Goal: Navigation & Orientation: Find specific page/section

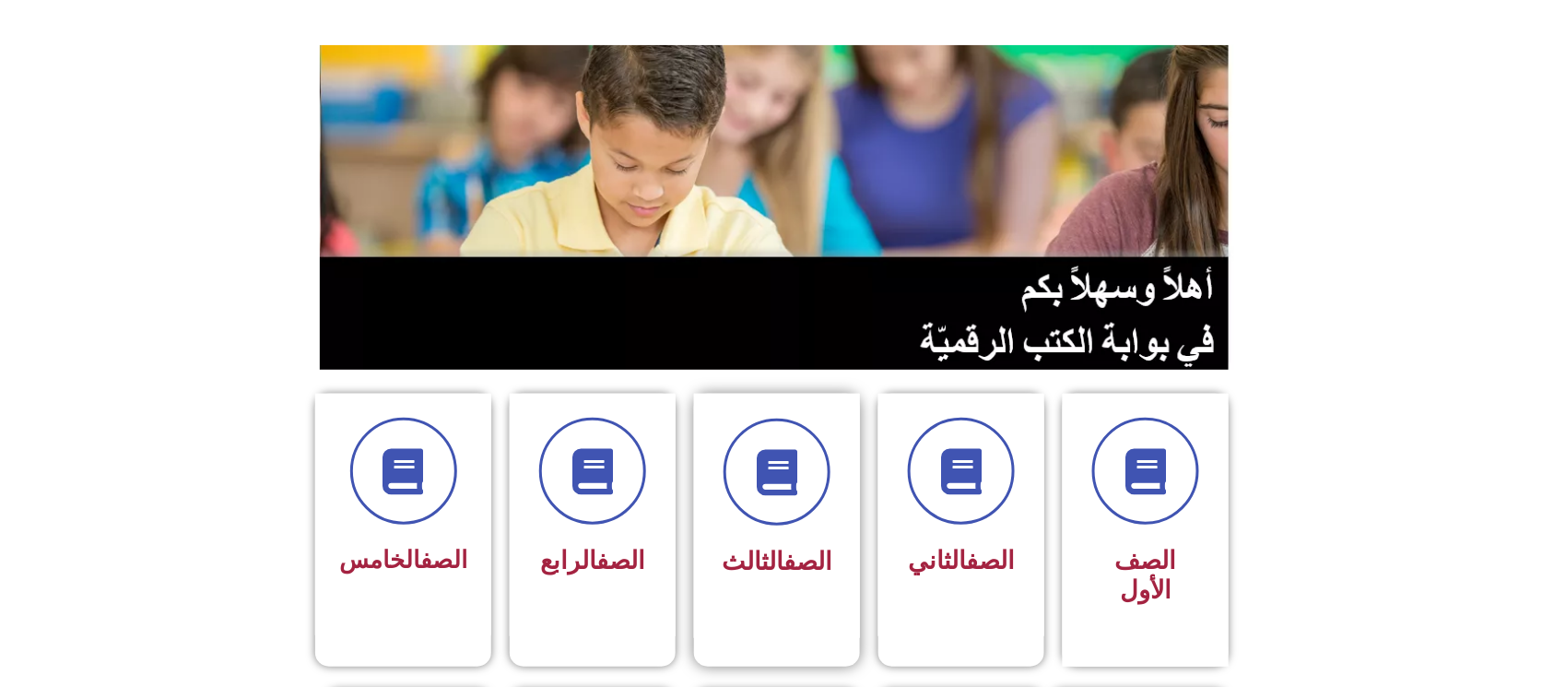
scroll to position [369, 0]
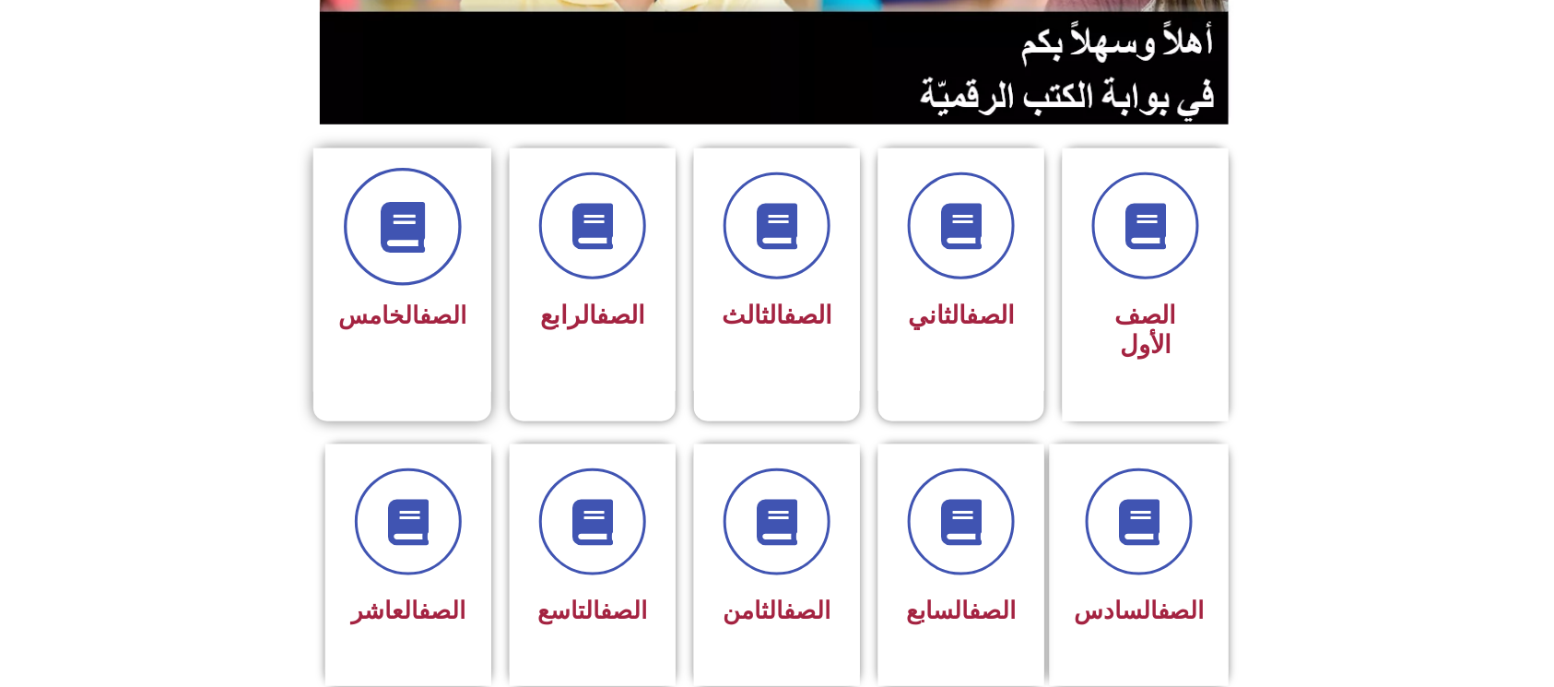
click at [406, 182] on span at bounding box center [403, 227] width 118 height 118
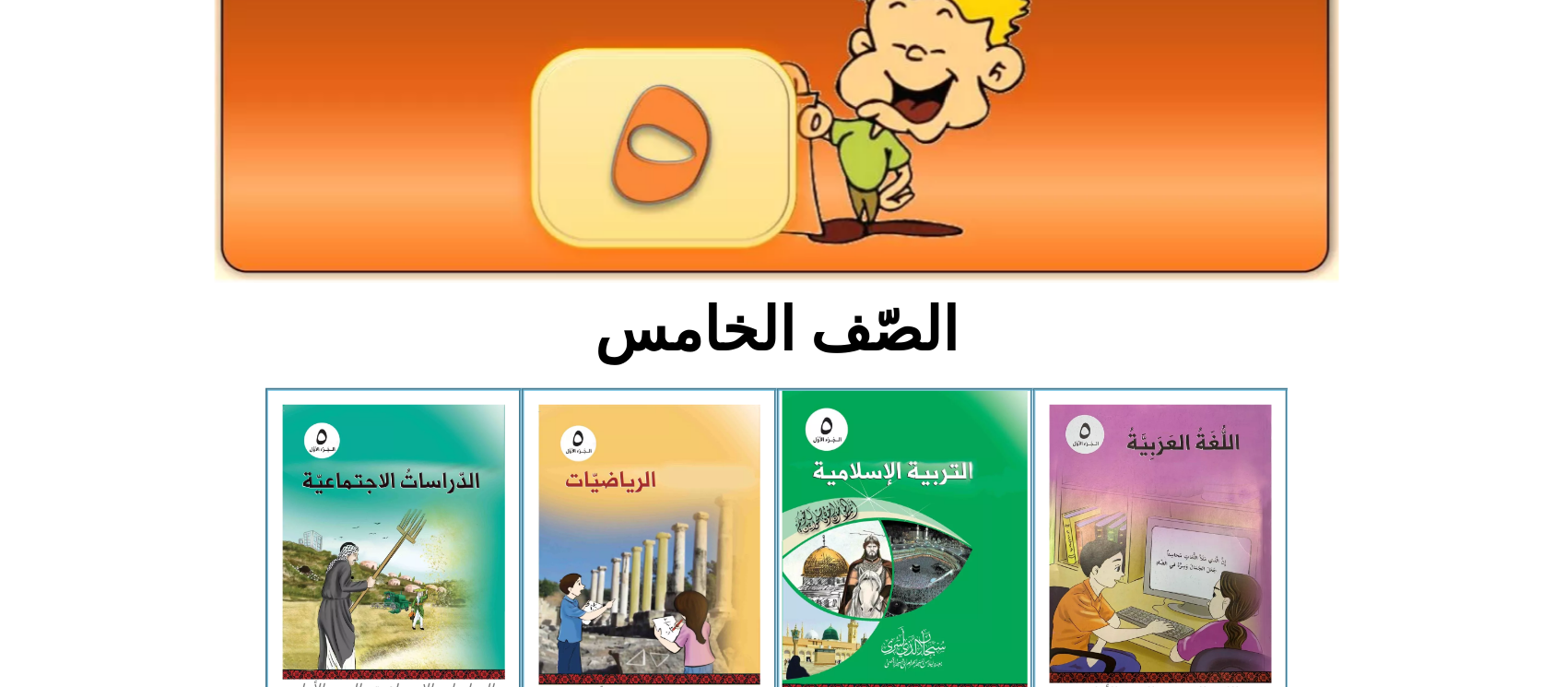
scroll to position [369, 0]
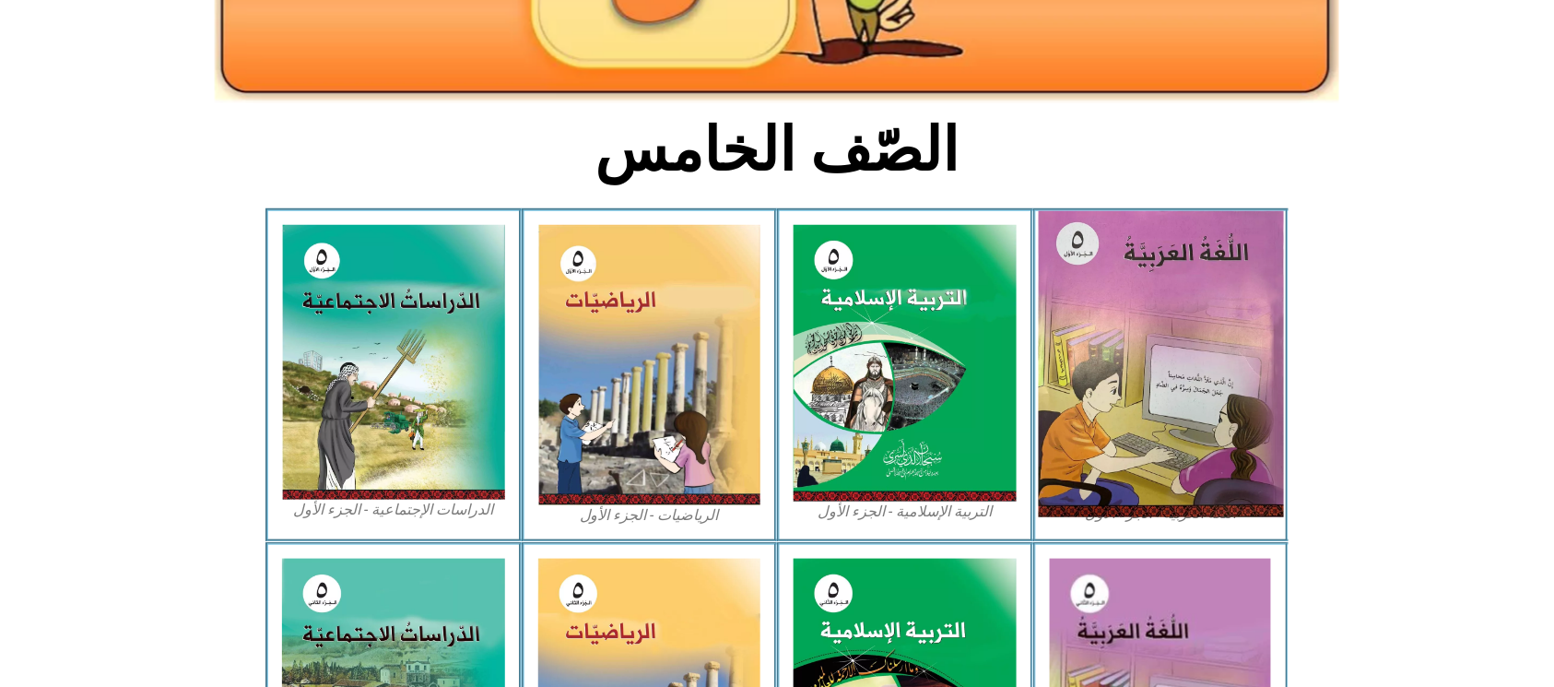
click at [1200, 302] on img at bounding box center [1160, 364] width 245 height 306
click at [1202, 302] on img at bounding box center [1160, 364] width 245 height 306
click at [1203, 303] on img at bounding box center [1160, 364] width 245 height 306
click at [1207, 306] on img at bounding box center [1160, 364] width 245 height 306
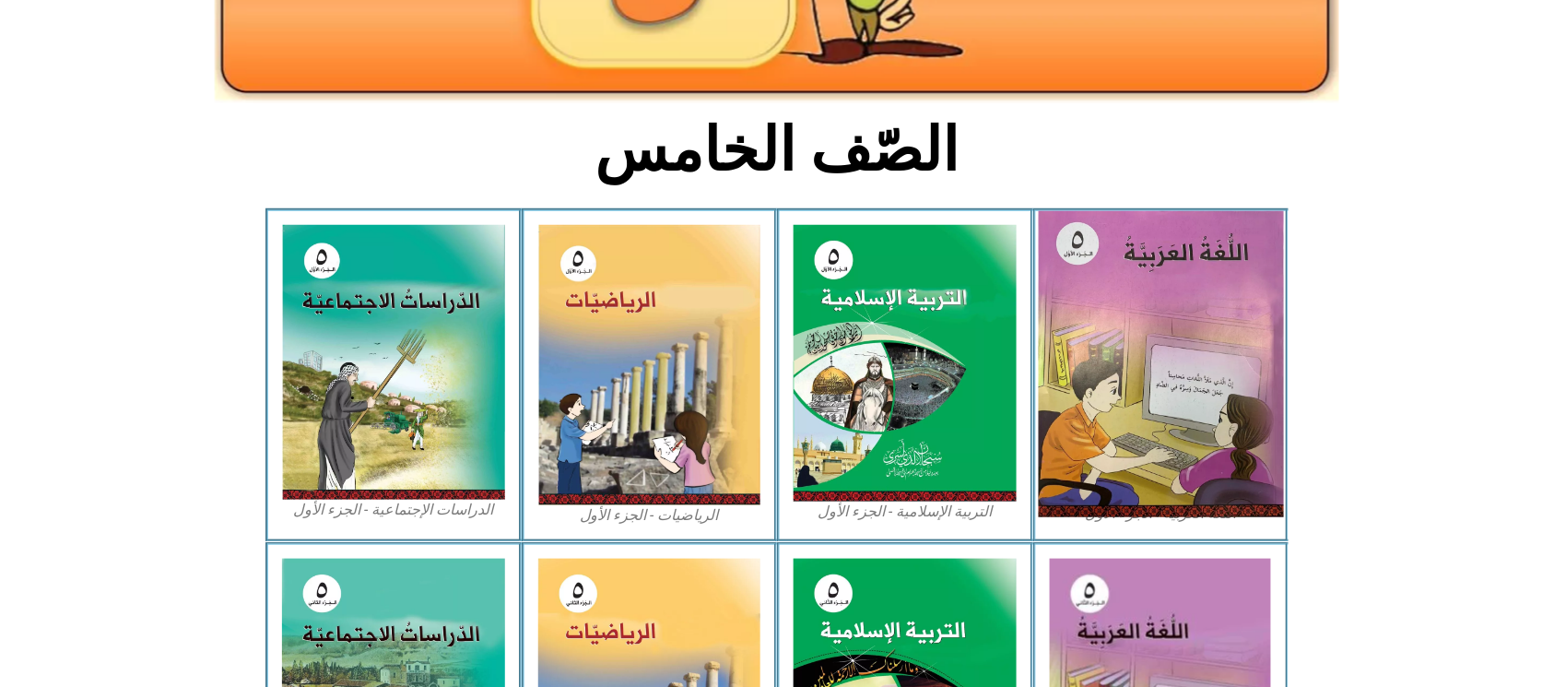
click at [1177, 315] on img at bounding box center [1160, 364] width 245 height 306
click at [1187, 317] on img at bounding box center [1160, 364] width 245 height 306
click at [1206, 336] on img at bounding box center [1160, 364] width 245 height 306
click at [1248, 354] on img at bounding box center [1160, 364] width 245 height 306
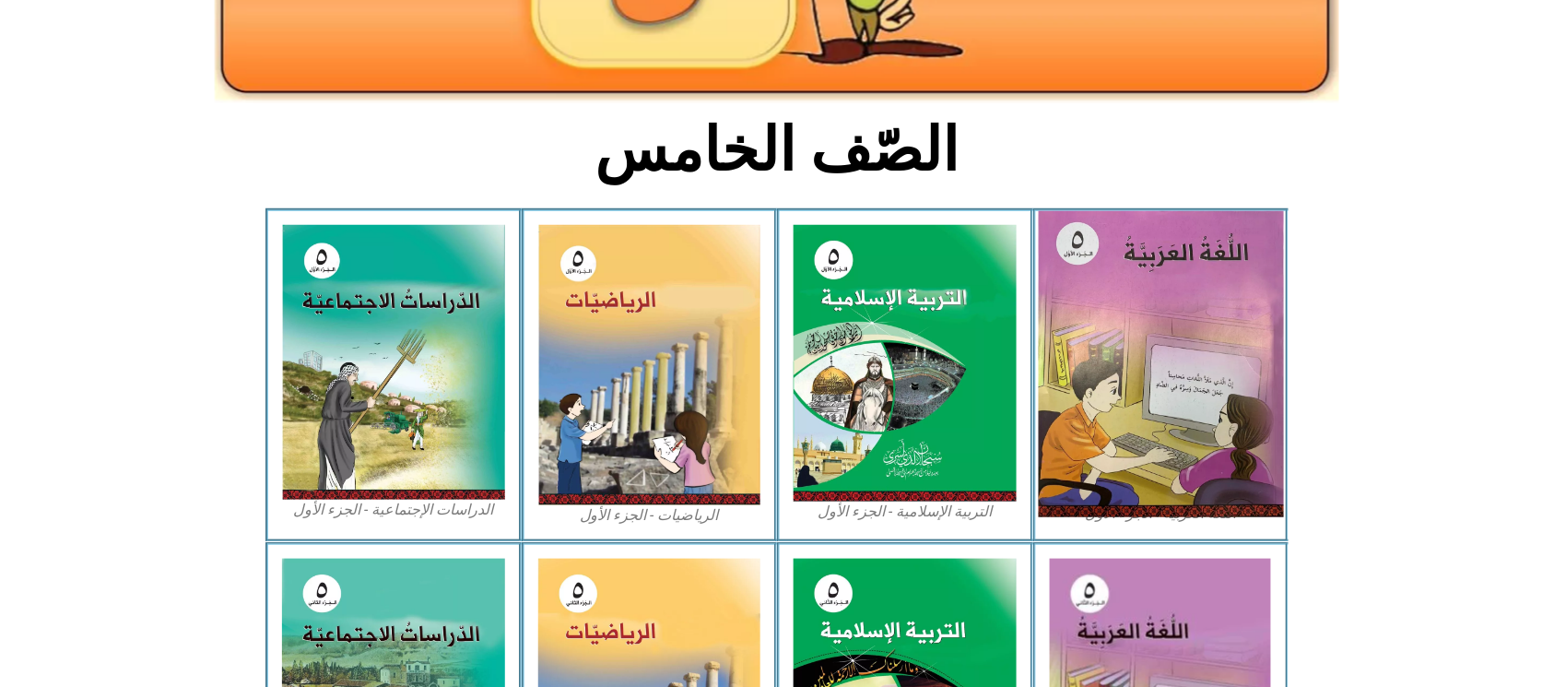
click at [1250, 354] on img at bounding box center [1160, 364] width 245 height 306
click at [1259, 350] on img at bounding box center [1160, 364] width 245 height 306
click at [1265, 348] on img at bounding box center [1160, 364] width 245 height 306
click at [1156, 332] on img at bounding box center [1160, 364] width 245 height 306
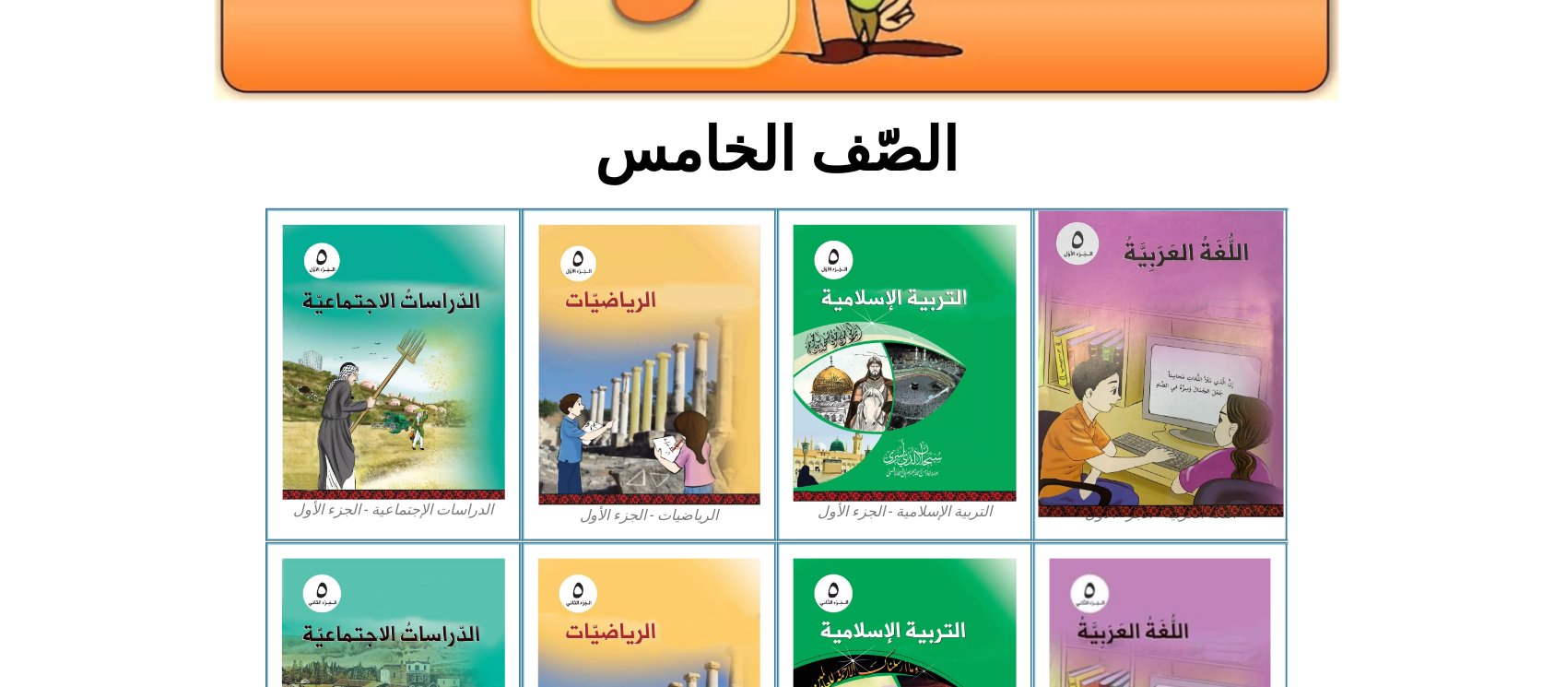
click at [1156, 334] on img at bounding box center [1160, 364] width 245 height 306
click at [1158, 334] on img at bounding box center [1160, 364] width 245 height 306
click at [1193, 333] on img at bounding box center [1160, 364] width 245 height 306
click at [1195, 336] on img at bounding box center [1160, 364] width 245 height 306
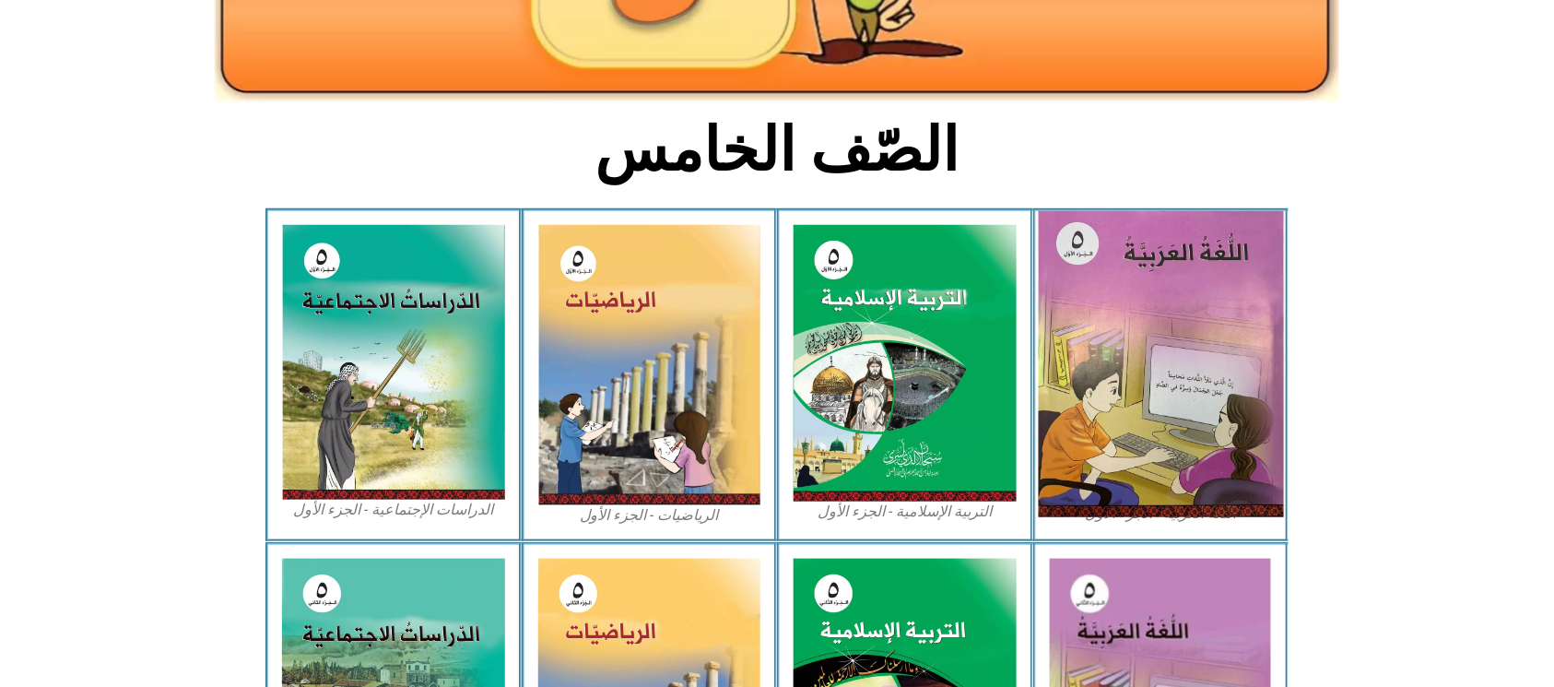
click at [1195, 336] on img at bounding box center [1160, 364] width 245 height 306
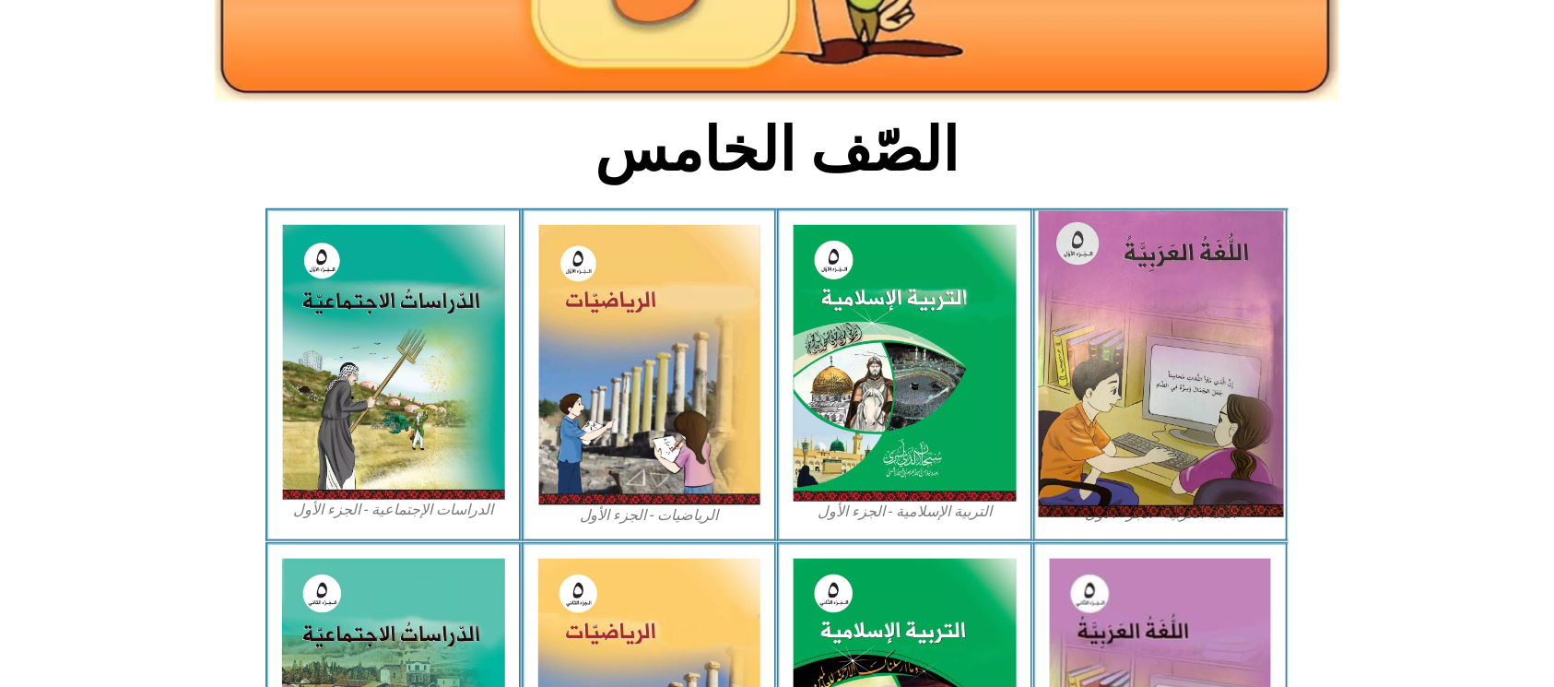
click at [1195, 336] on img at bounding box center [1160, 364] width 245 height 306
click at [1211, 336] on img at bounding box center [1160, 364] width 245 height 306
click at [1206, 334] on img at bounding box center [1160, 364] width 245 height 306
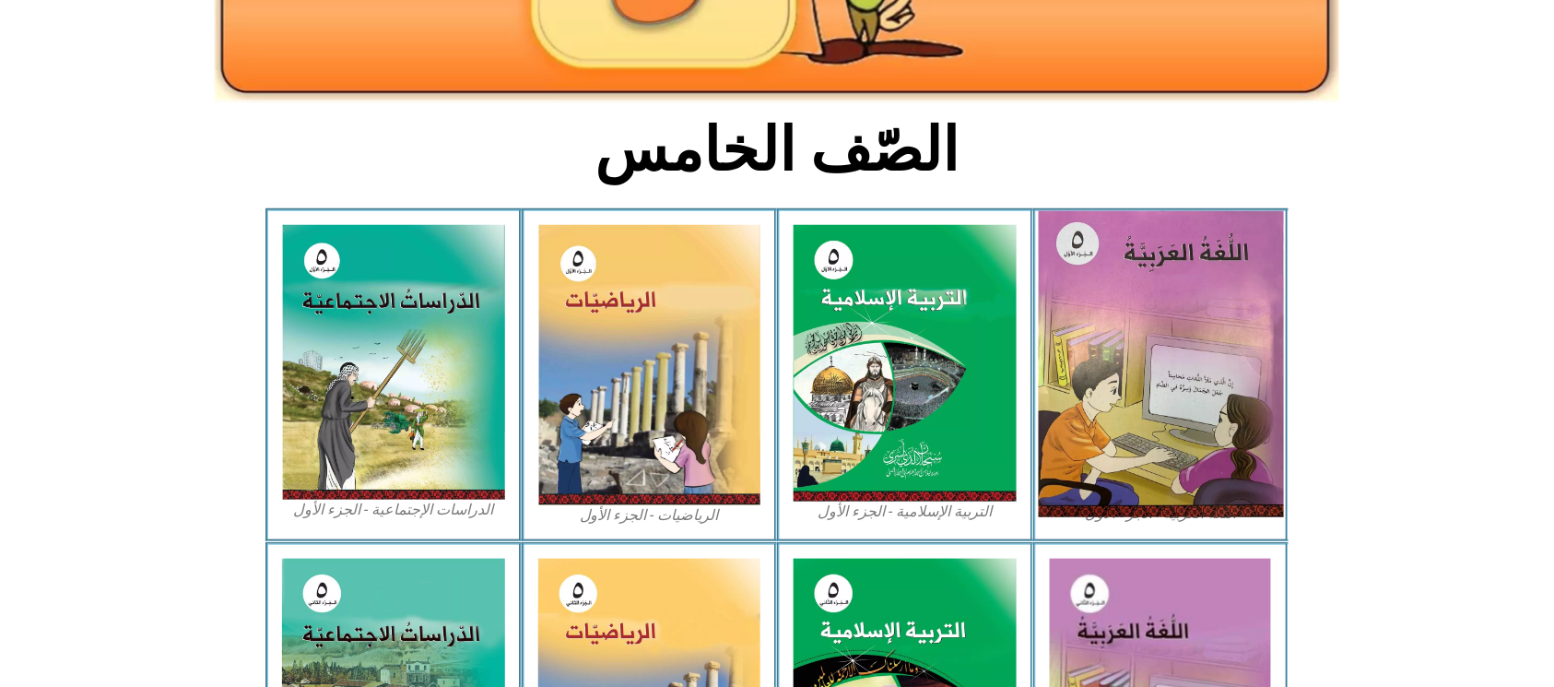
click at [1206, 333] on img at bounding box center [1160, 364] width 245 height 306
click at [1206, 330] on img at bounding box center [1160, 364] width 245 height 306
